Goal: Navigation & Orientation: Find specific page/section

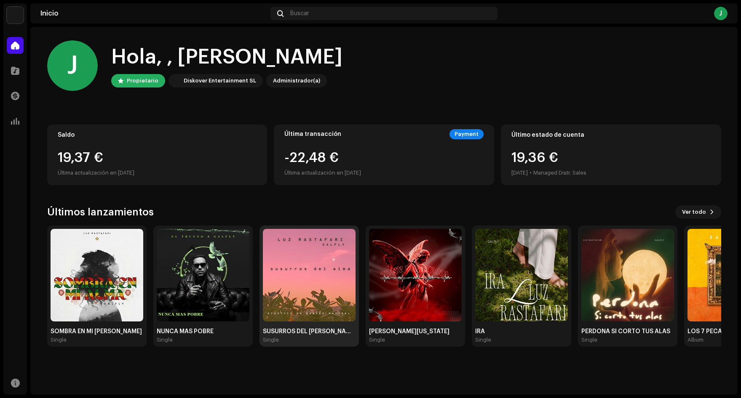
click at [319, 270] on img at bounding box center [309, 275] width 93 height 93
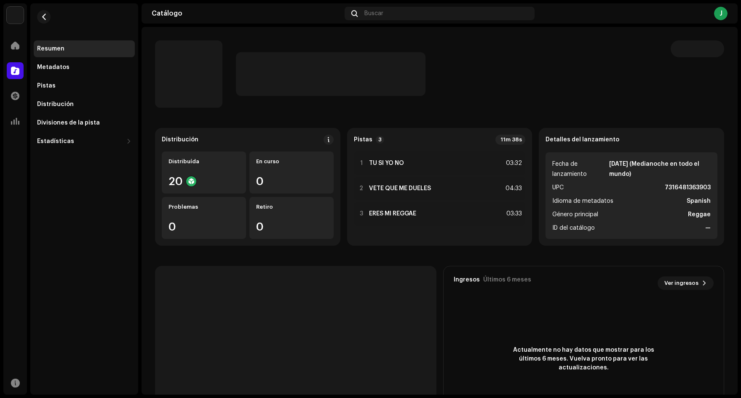
scroll to position [27, 0]
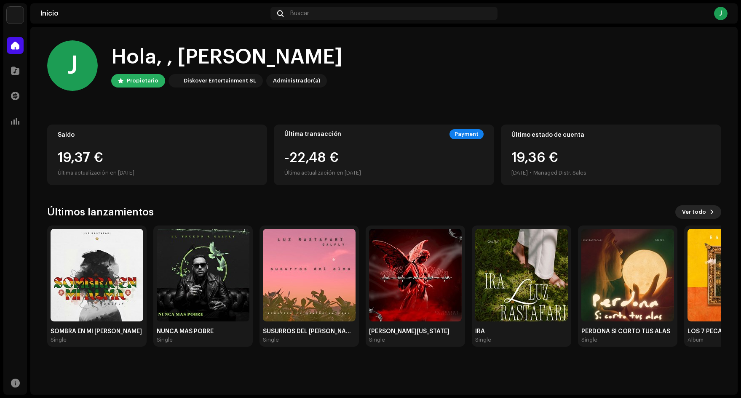
click at [691, 208] on span "Ver todo" at bounding box center [694, 212] width 24 height 17
